Goal: Task Accomplishment & Management: Use online tool/utility

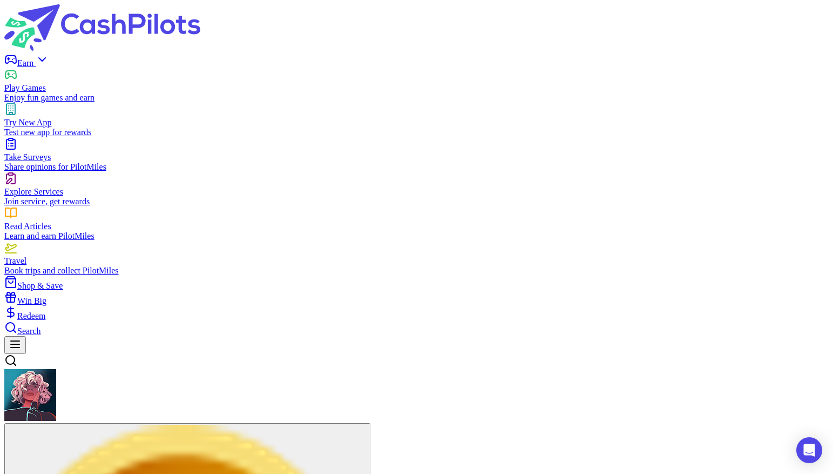
click at [49, 53] on icon at bounding box center [42, 59] width 13 height 13
click at [289, 221] on div "Read Articles" at bounding box center [416, 226] width 825 height 10
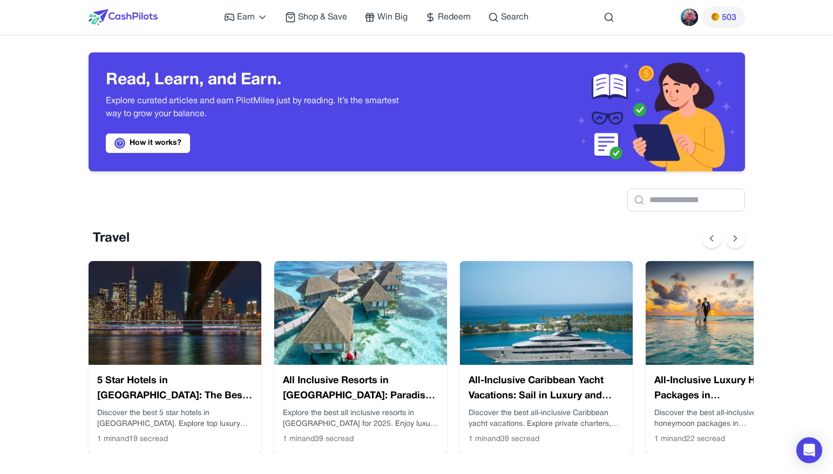
scroll to position [0, 9]
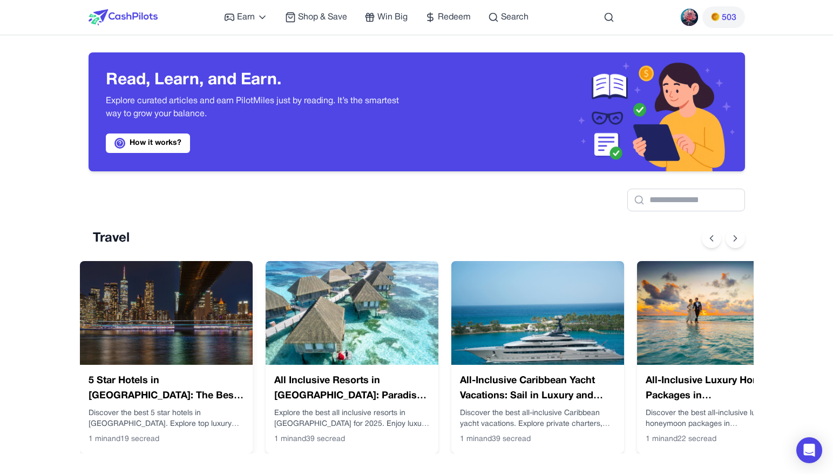
click at [200, 310] on img at bounding box center [166, 313] width 173 height 104
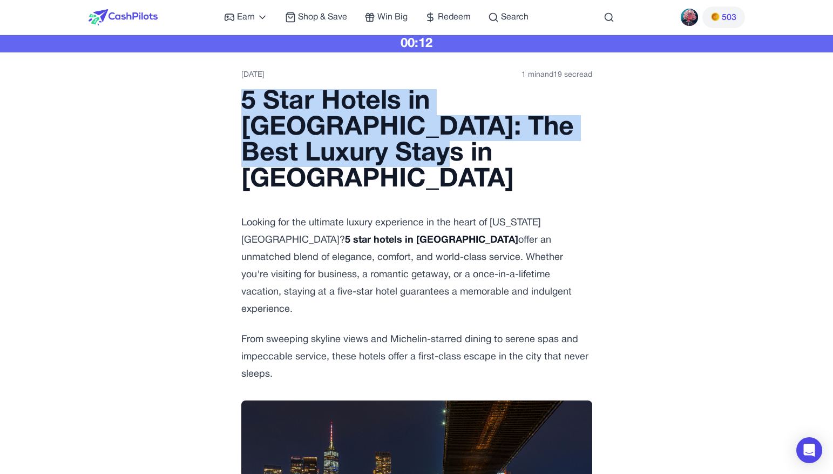
drag, startPoint x: 304, startPoint y: 151, endPoint x: 242, endPoint y: 96, distance: 83.0
click at [242, 96] on h1 "5 Star Hotels in [GEOGRAPHIC_DATA]: The Best Luxury Stays in [GEOGRAPHIC_DATA]" at bounding box center [416, 141] width 351 height 104
copy h1 "5 Star Hotels in [GEOGRAPHIC_DATA]: The Best Luxury Stays in [GEOGRAPHIC_DATA]"
drag, startPoint x: 281, startPoint y: 73, endPoint x: 228, endPoint y: 73, distance: 52.4
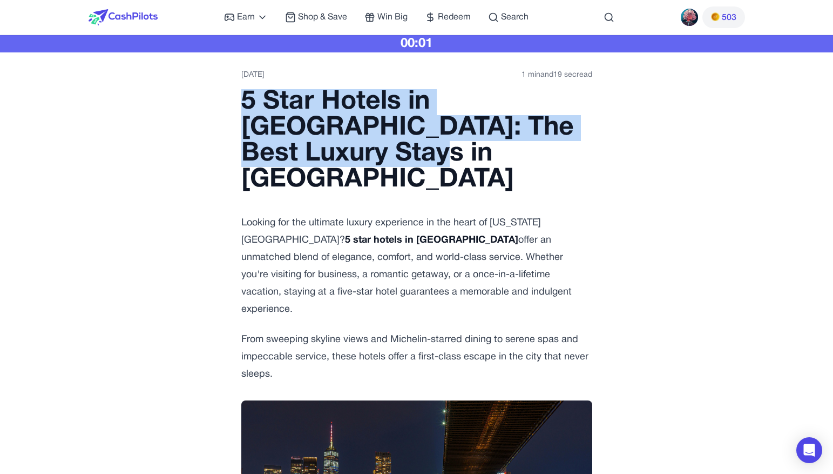
copy time "22/04/2025"
drag, startPoint x: 595, startPoint y: 72, endPoint x: 511, endPoint y: 72, distance: 83.2
copy time "1 min and 19 sec read"
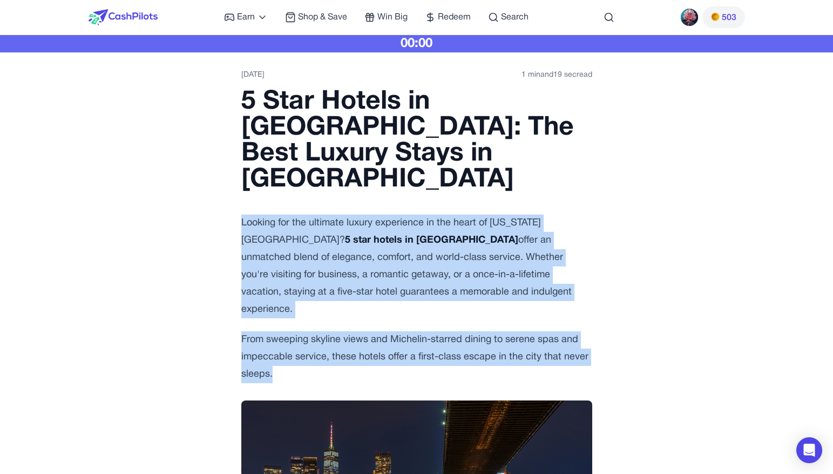
drag, startPoint x: 241, startPoint y: 194, endPoint x: 362, endPoint y: 336, distance: 186.1
click at [362, 336] on div "5 Star Hotels in Manhattan: The Best Luxury Stays in NYC Looking for the ultima…" at bounding box center [416, 236] width 351 height 294
copy div "Looking for the ultimate luxury experience in the heart of New York City? 5 sta…"
click at [306, 214] on p "Looking for the ultimate luxury experience in the heart of New York City? 5 sta…" at bounding box center [416, 266] width 351 height 104
drag, startPoint x: 240, startPoint y: 195, endPoint x: 296, endPoint y: 337, distance: 153.0
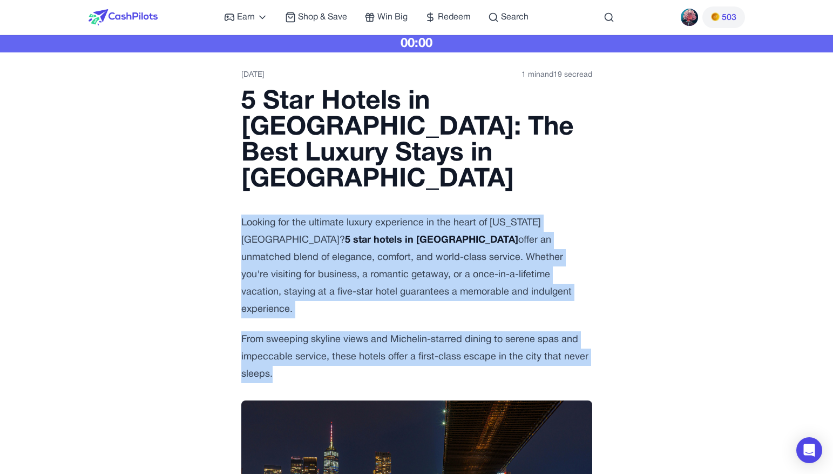
copy div "Looking for the ultimate luxury experience in the heart of New York City? 5 sta…"
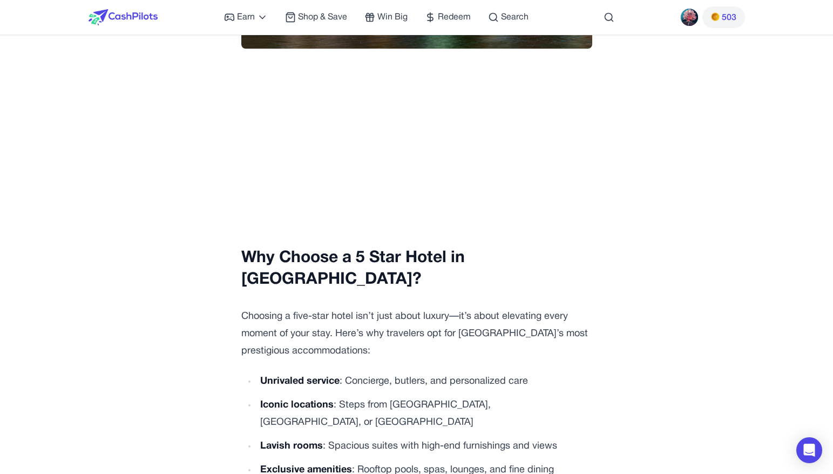
scroll to position [619, 0]
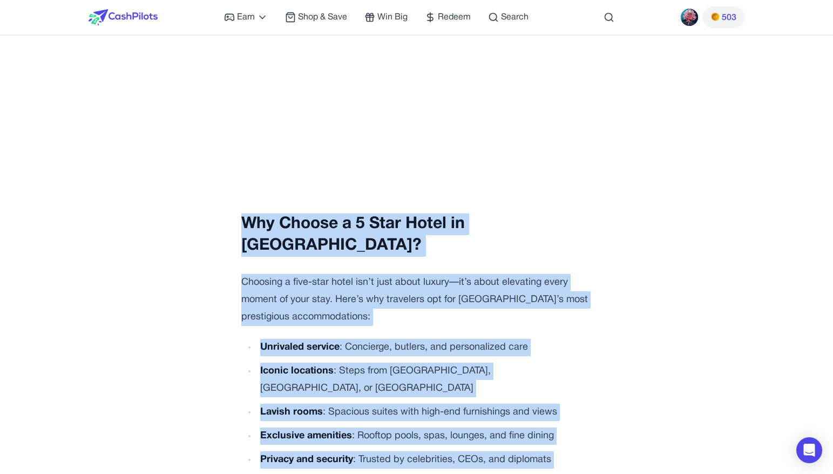
drag, startPoint x: 242, startPoint y: 175, endPoint x: 552, endPoint y: 415, distance: 391.4
copy div "Why Choose a 5 Star Hotel in Manhattan? Choosing a five-star hotel isn’t just a…"
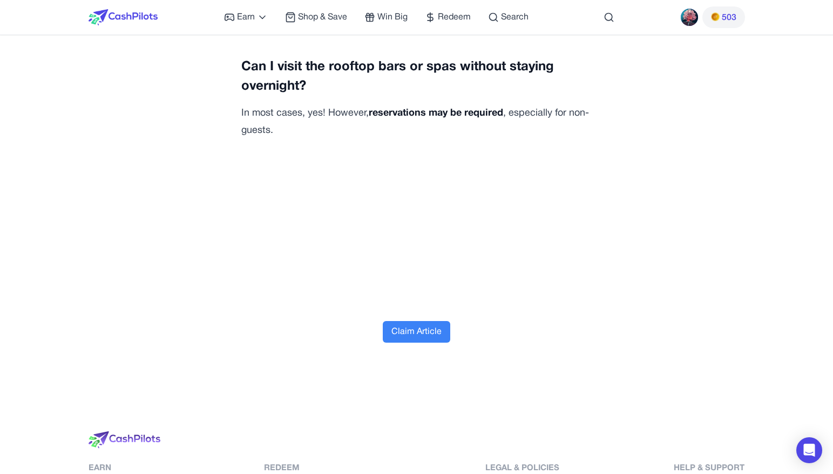
scroll to position [3837, 0]
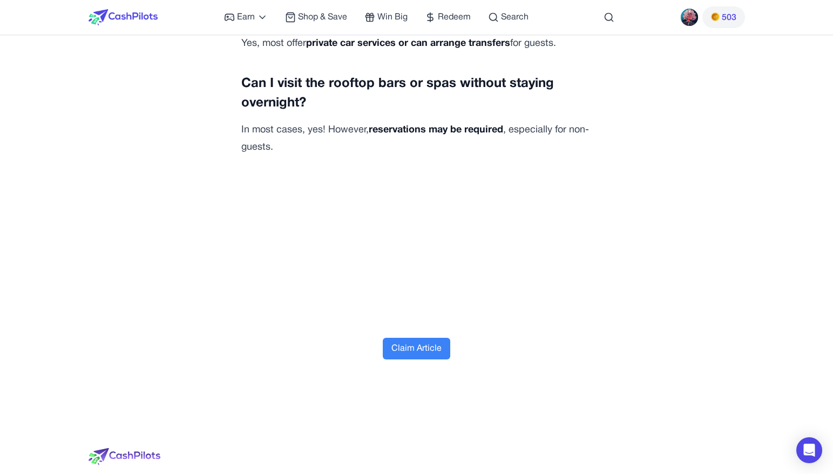
click at [434, 337] on button "Claim Article" at bounding box center [416, 348] width 67 height 22
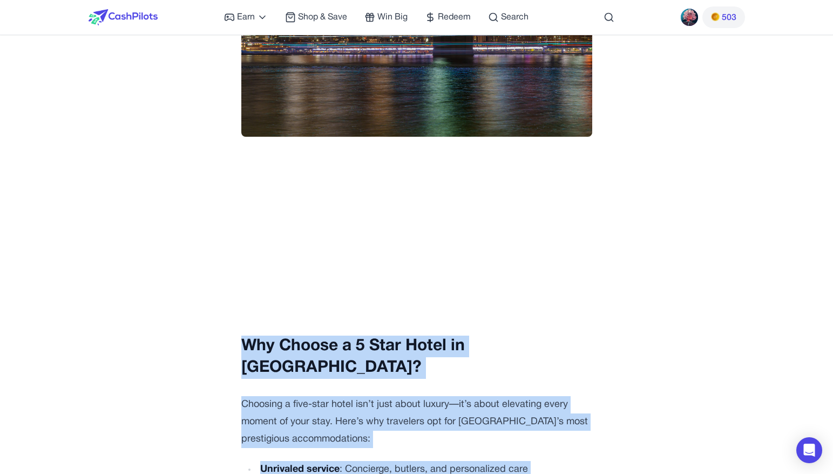
scroll to position [0, 0]
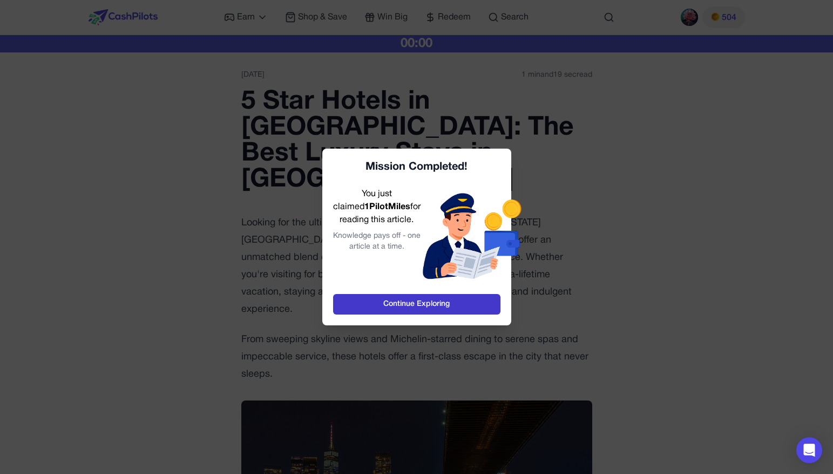
click at [416, 309] on link "Continue Exploring" at bounding box center [416, 304] width 167 height 21
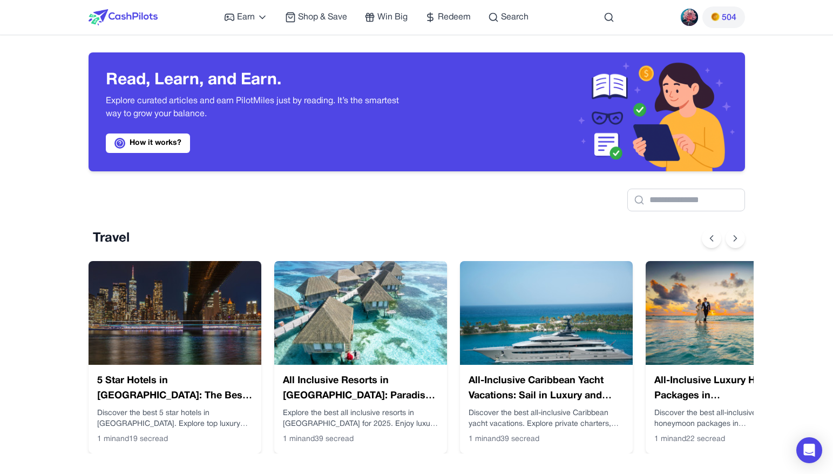
scroll to position [0, 9]
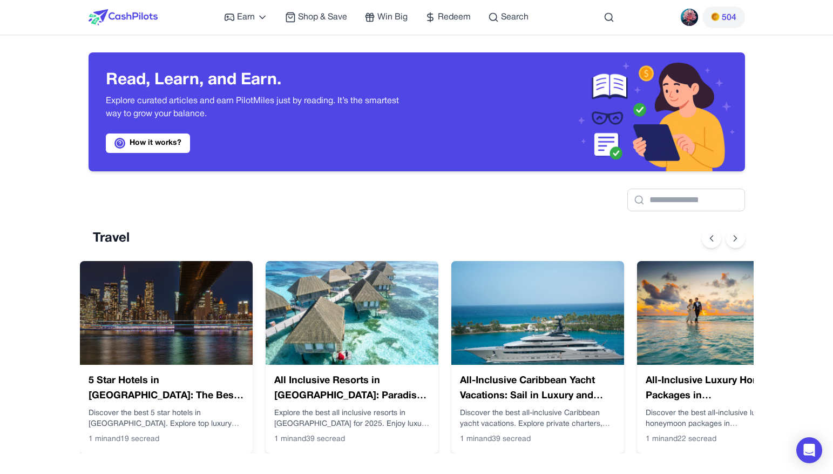
click at [161, 343] on img at bounding box center [166, 313] width 173 height 104
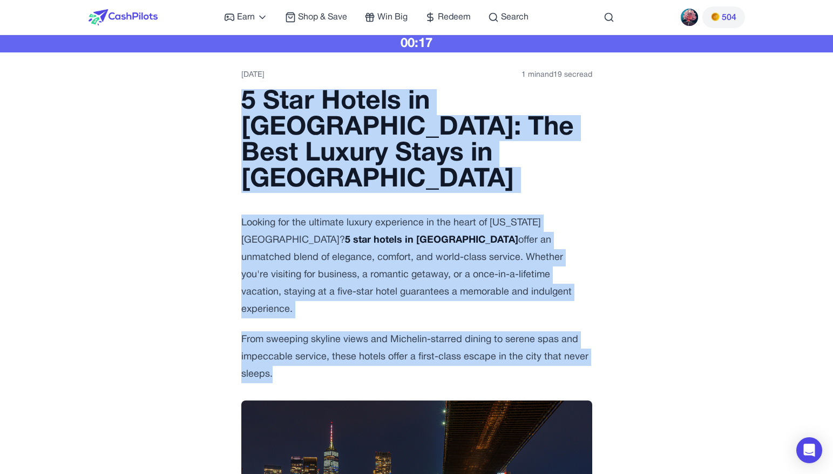
drag, startPoint x: 240, startPoint y: 95, endPoint x: 396, endPoint y: 317, distance: 271.3
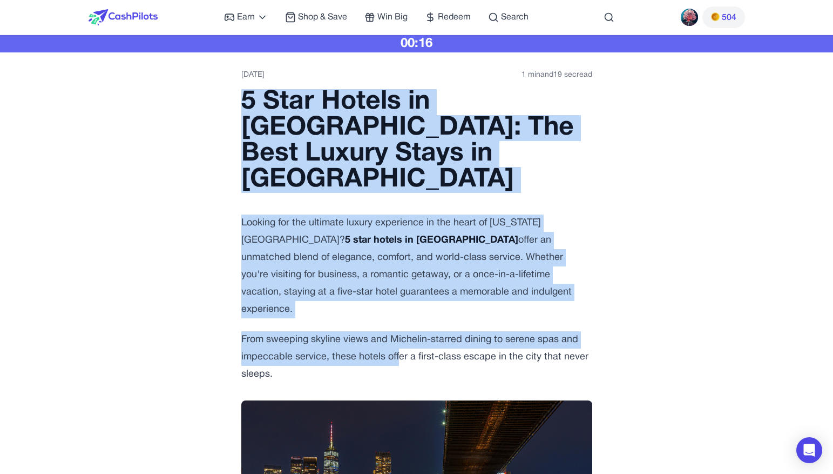
copy div "5 Star Hotels in Manhattan: The Best Luxury Stays in NYC Looking for the ultima…"
